Goal: Check status: Check status

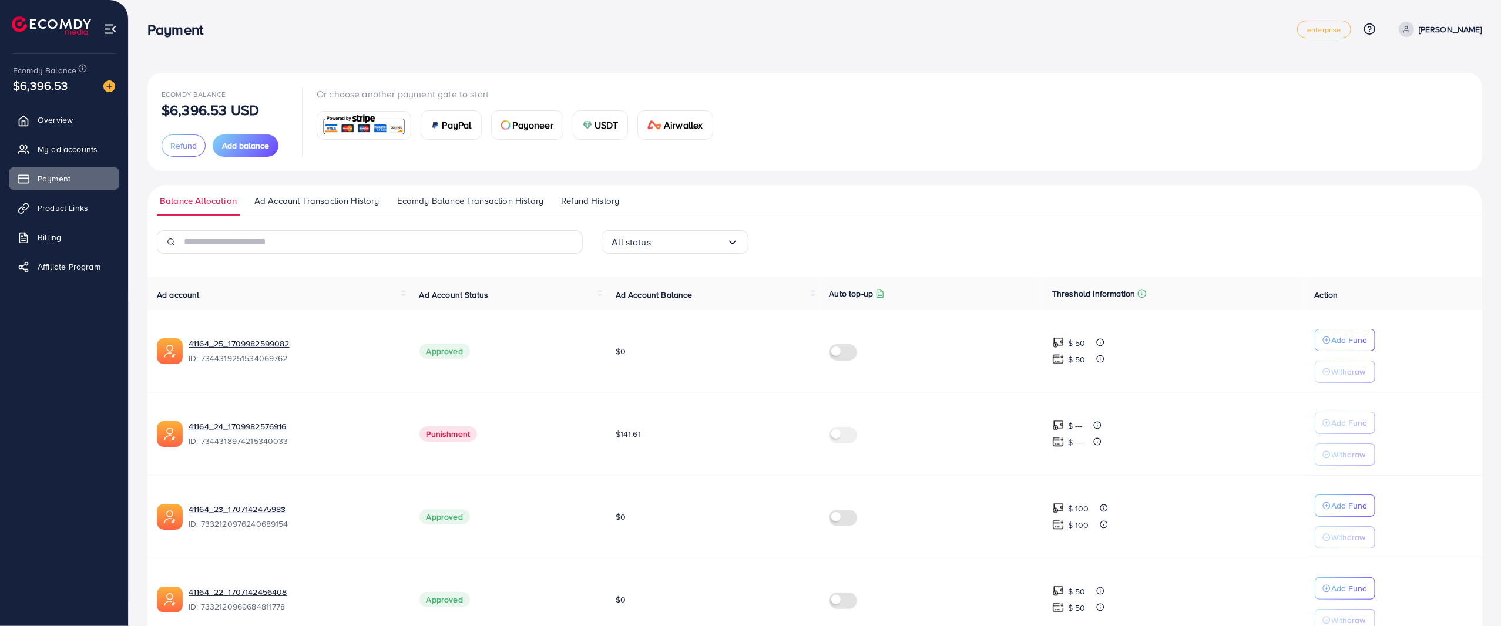
click at [1117, 93] on div "Ecomdy Balance $6,396.53 USD Refund Add balance Or choose another payment gate …" at bounding box center [815, 122] width 1306 height 70
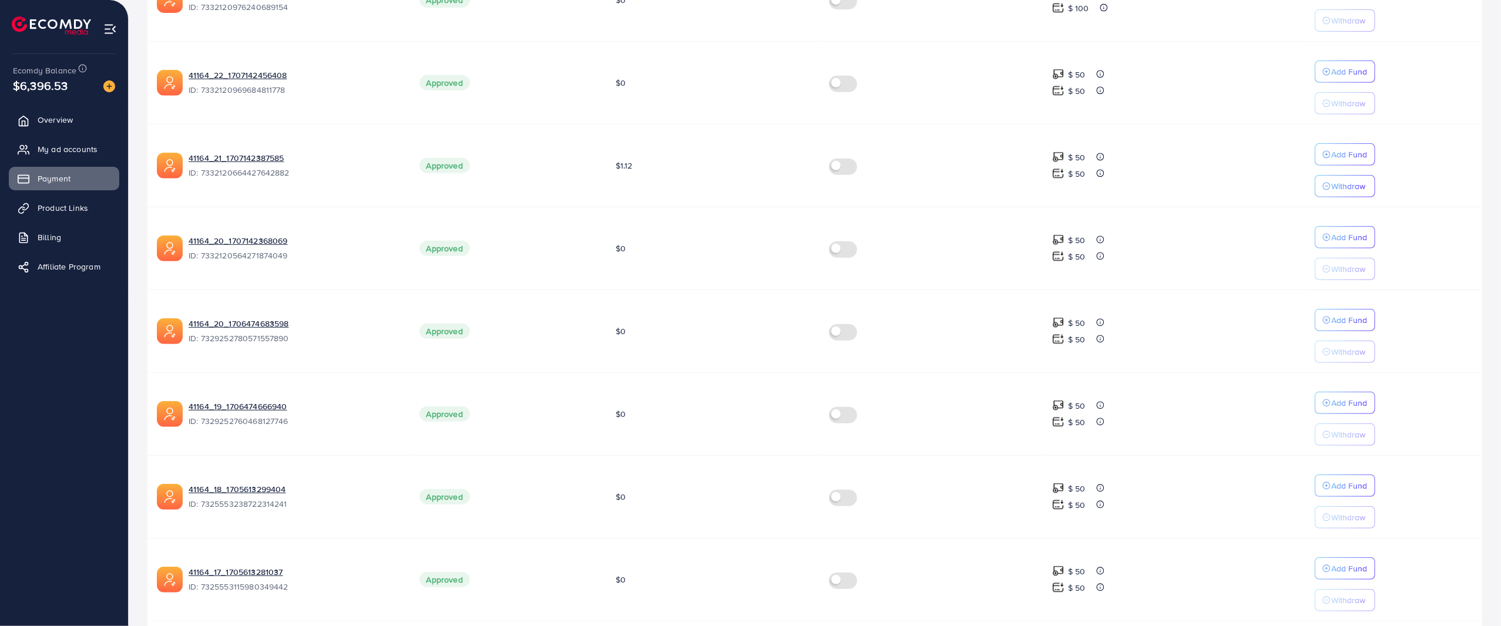
scroll to position [562, 0]
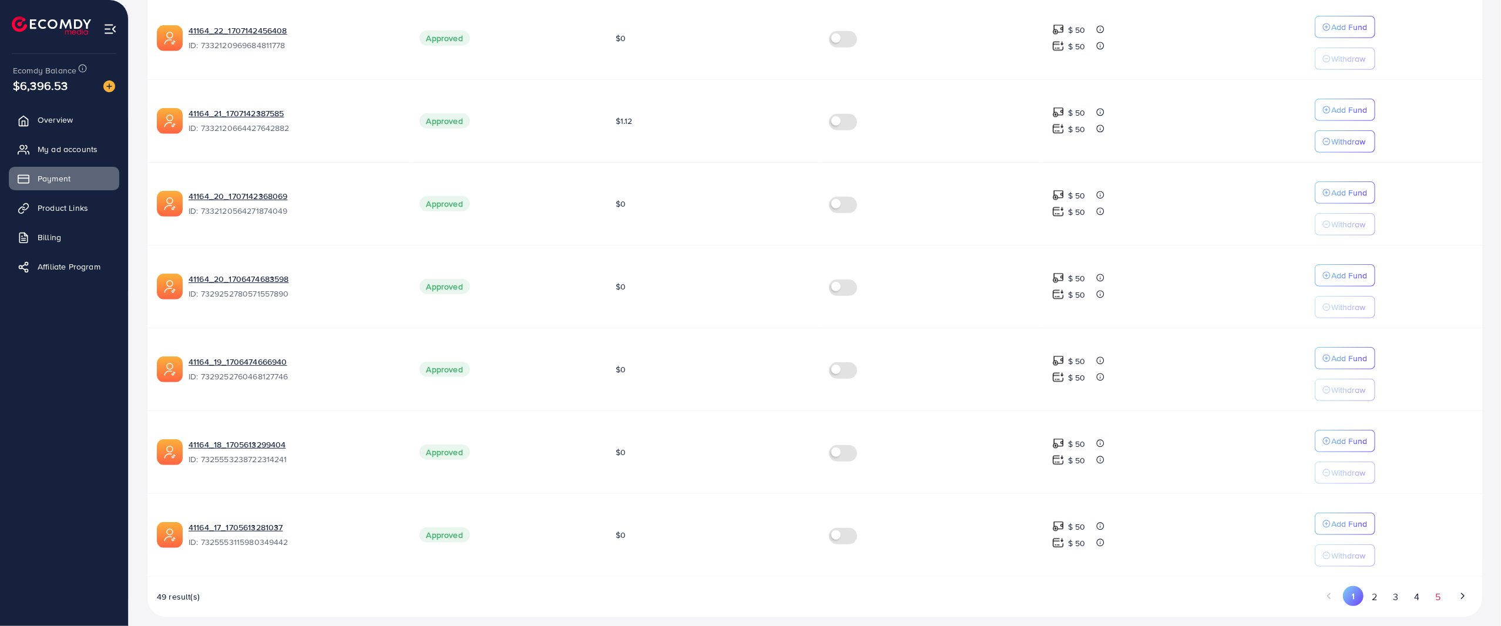
click at [1443, 586] on button "5" at bounding box center [1437, 597] width 21 height 22
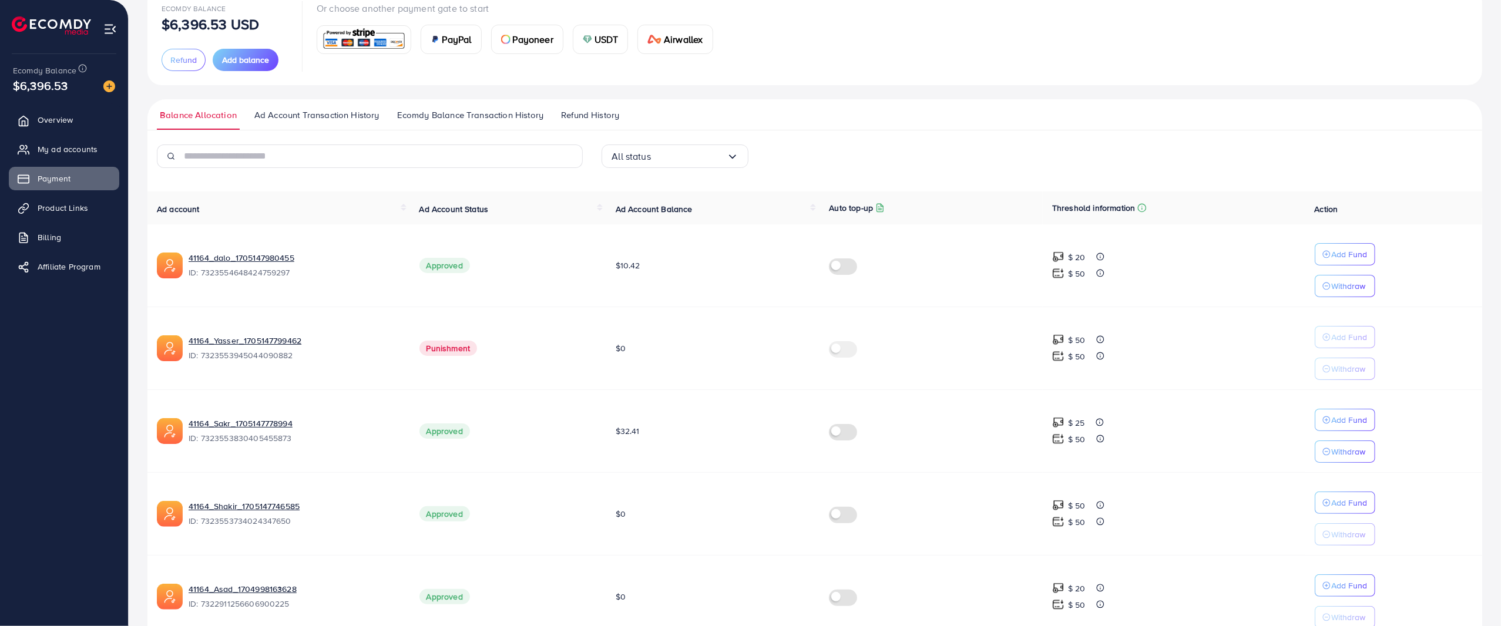
scroll to position [0, 0]
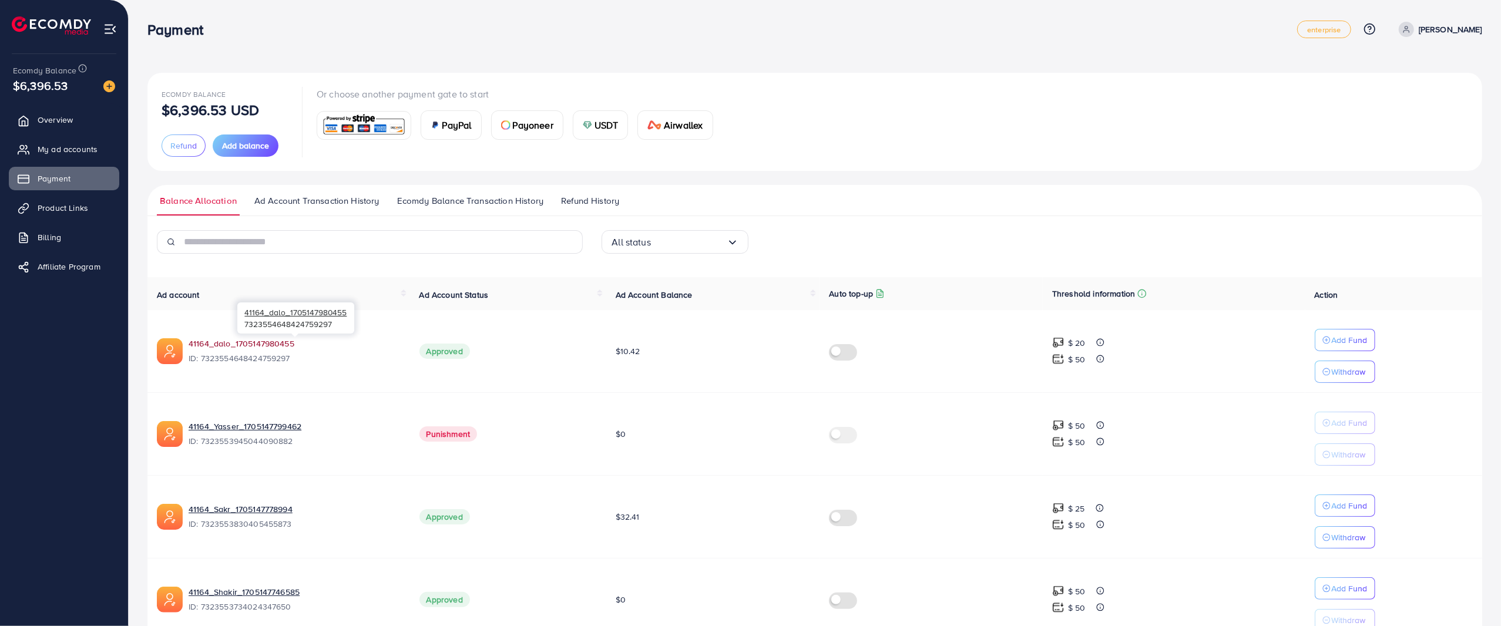
click at [229, 343] on link "41164_dalo_1705147980455" at bounding box center [295, 344] width 212 height 12
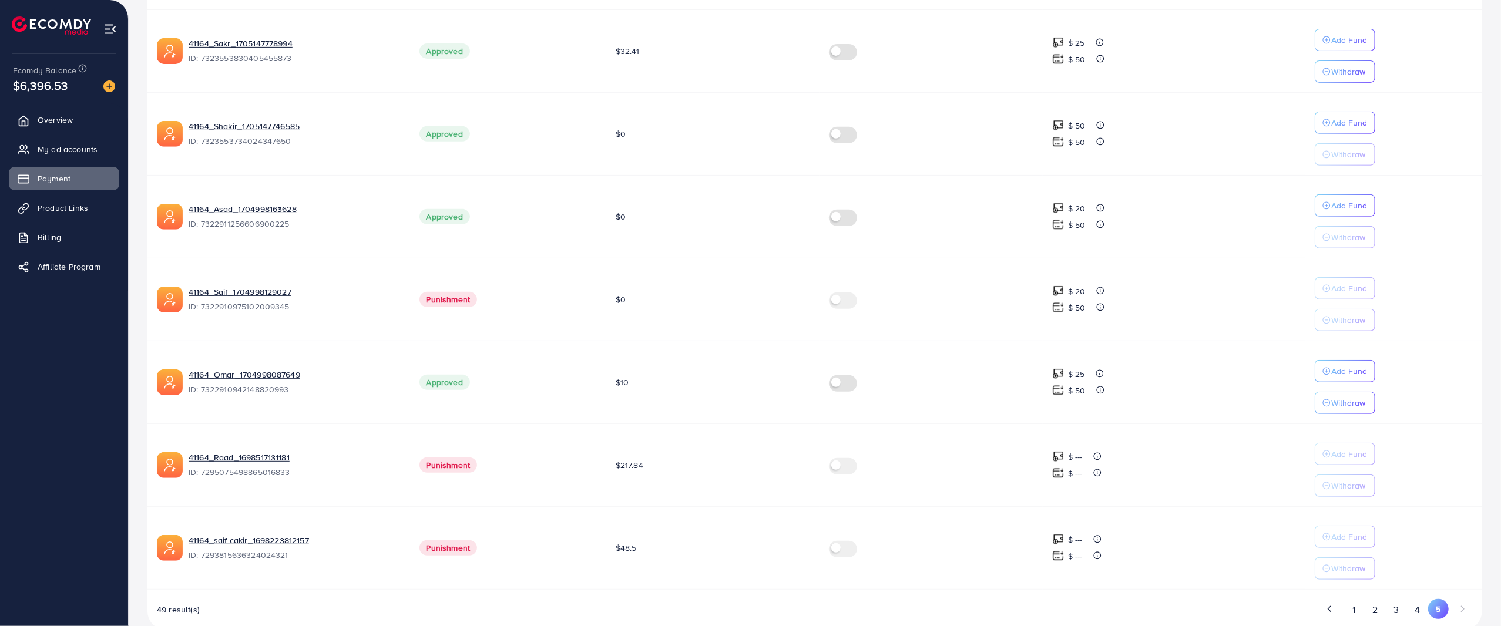
scroll to position [479, 0]
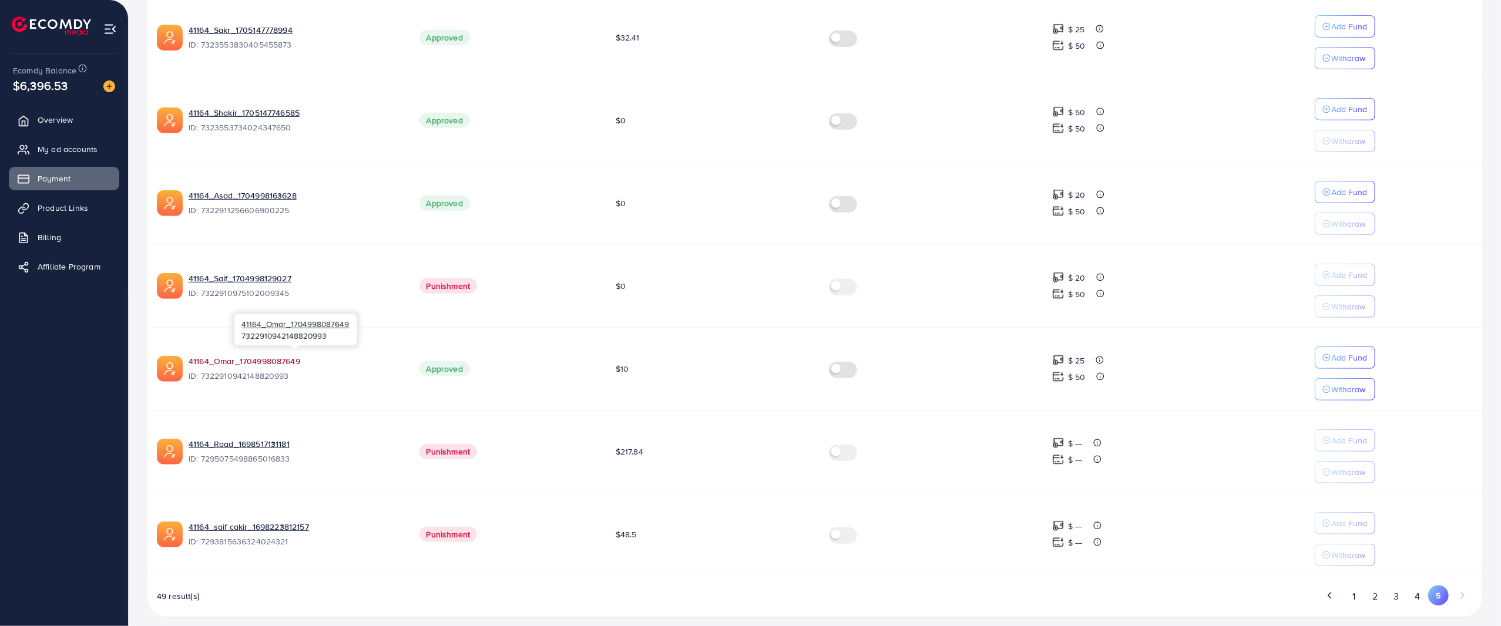
drag, startPoint x: 256, startPoint y: 348, endPoint x: 253, endPoint y: 355, distance: 7.6
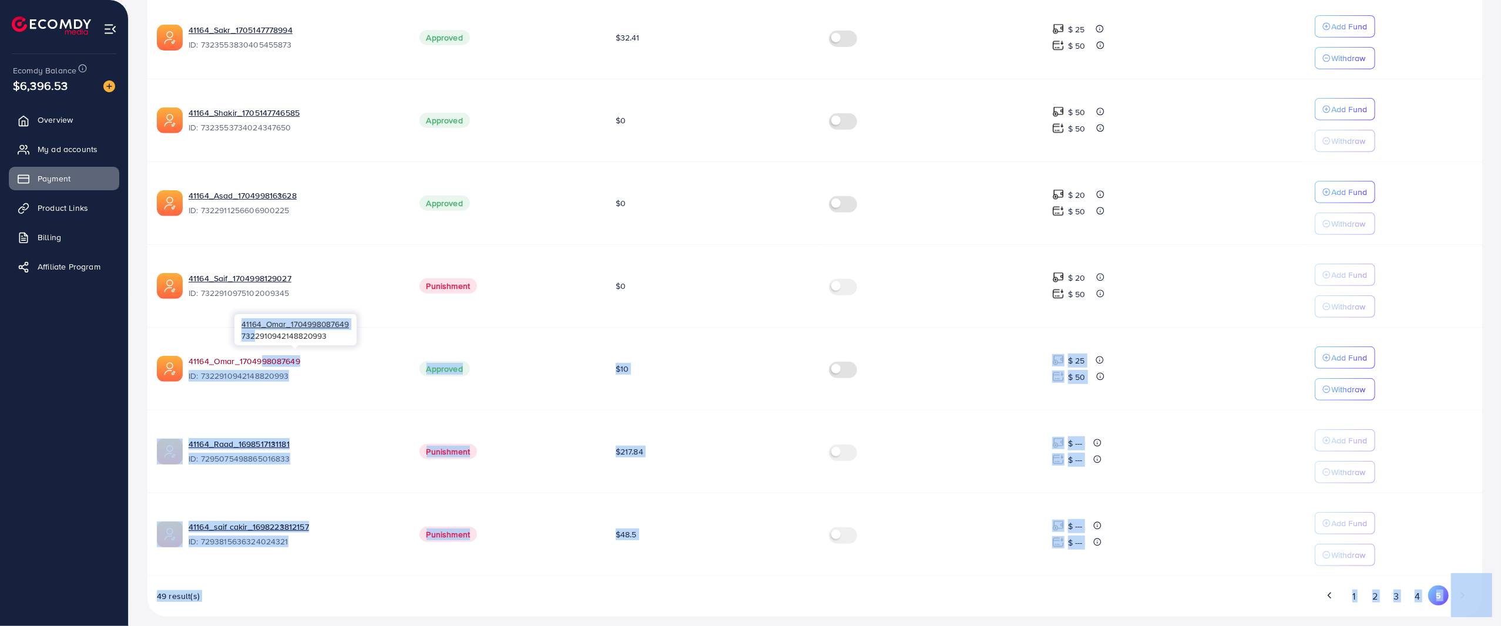
click at [253, 355] on link "41164_Omar_1704998087649" at bounding box center [295, 361] width 212 height 12
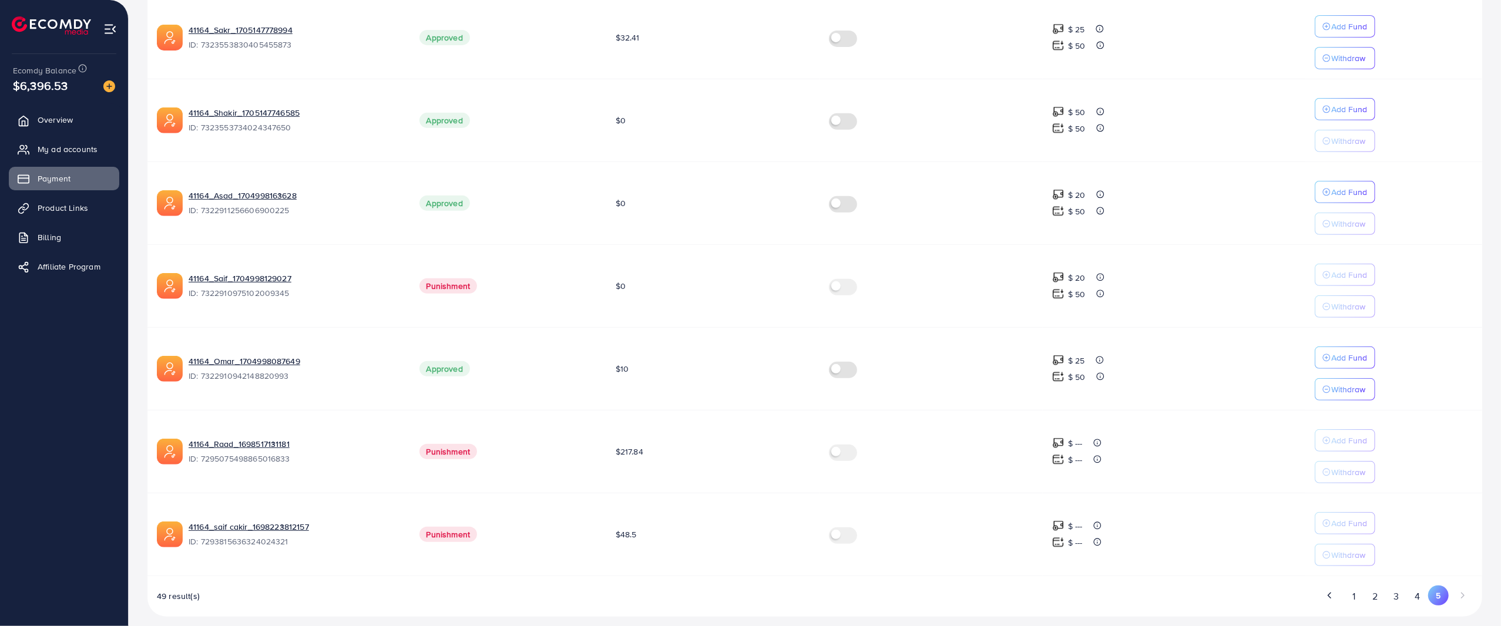
click at [47, 334] on ul "Overview My ad accounts Payment Product Links Billing Affiliate Program" at bounding box center [64, 334] width 128 height 462
click at [251, 19] on td "41164_Sakr_1705147778994 ID: 7323553830405455873" at bounding box center [278, 37] width 263 height 83
click at [256, 25] on link "41164_Sakr_1705147778994" at bounding box center [295, 30] width 212 height 12
